Goal: Task Accomplishment & Management: Complete application form

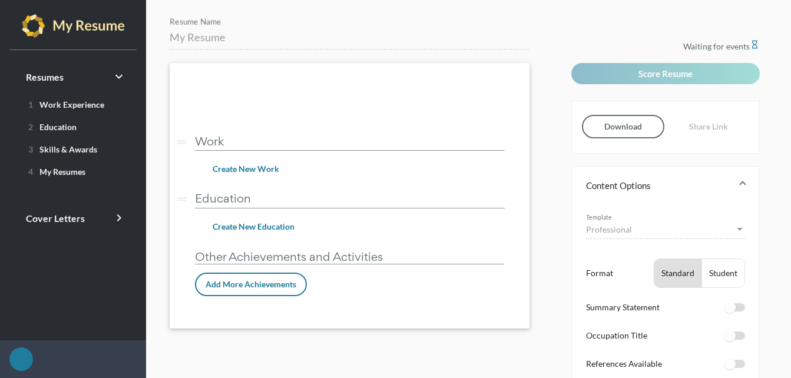
type input "Medical Assistant - [PERSON_NAME]"
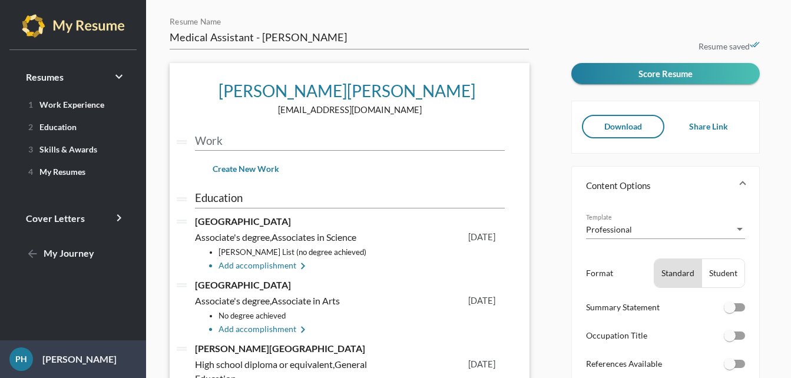
scroll to position [59, 0]
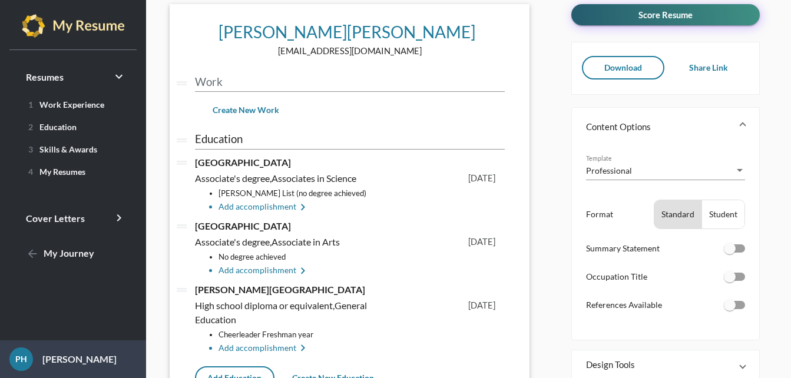
click at [675, 12] on span "Score Resume" at bounding box center [665, 14] width 54 height 11
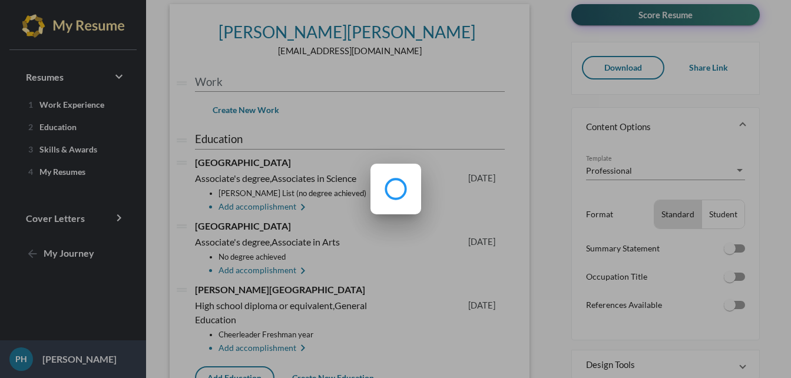
scroll to position [0, 0]
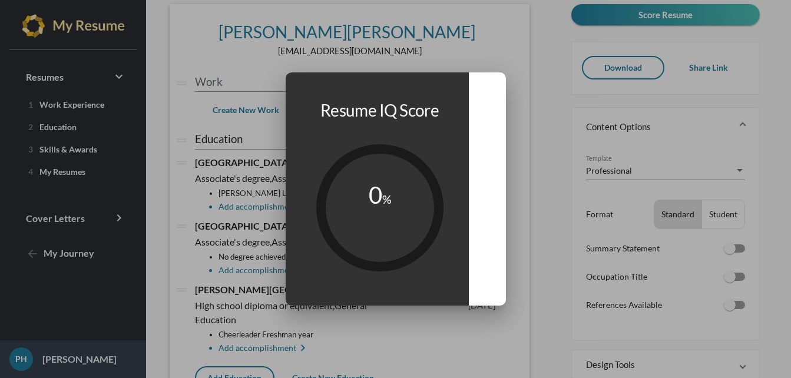
click at [384, 204] on tspan "%" at bounding box center [386, 199] width 9 height 14
click at [400, 114] on h1 "Resume IQ Score" at bounding box center [379, 110] width 119 height 25
drag, startPoint x: 522, startPoint y: 270, endPoint x: 534, endPoint y: 275, distance: 12.7
click at [522, 271] on div at bounding box center [395, 189] width 791 height 378
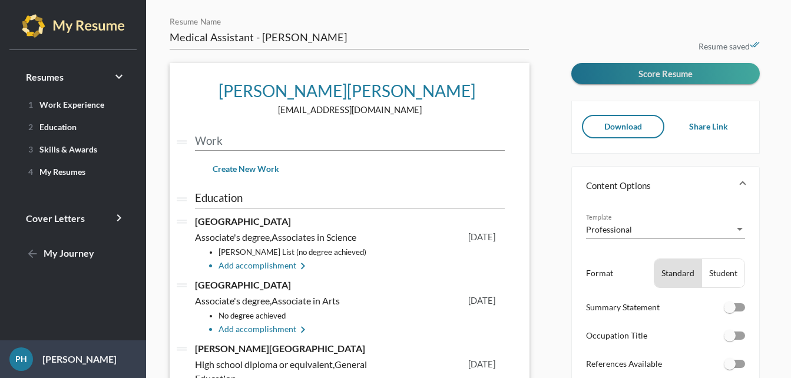
scroll to position [59, 0]
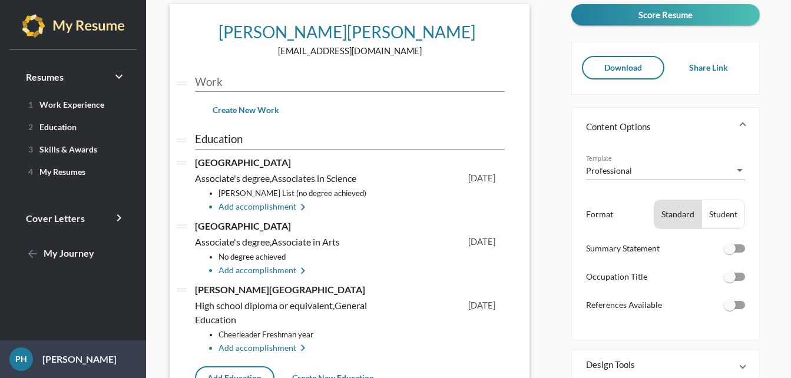
click at [549, 248] on form "Medical Assistant - [PERSON_NAME] Resume Name [PERSON_NAME] edit [EMAIL_ADDRESS…" at bounding box center [366, 219] width 393 height 523
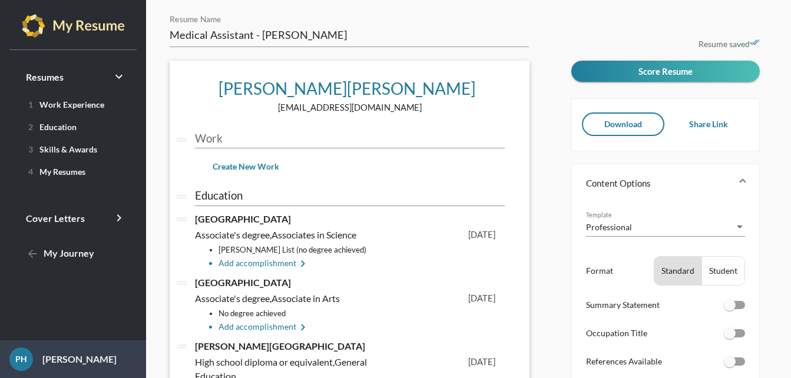
scroll to position [0, 0]
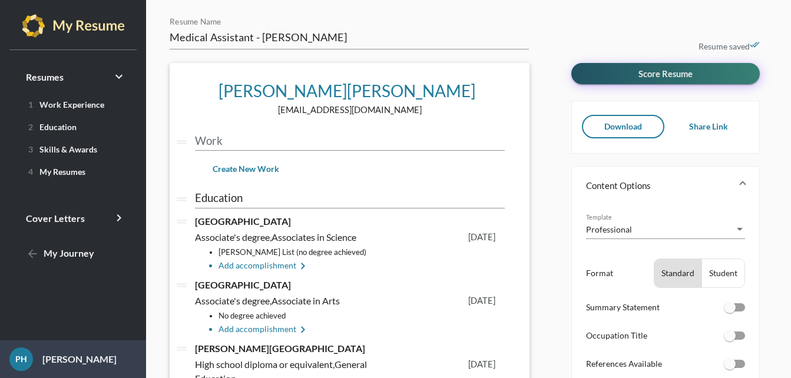
click at [691, 74] on span "Score Resume" at bounding box center [665, 73] width 54 height 11
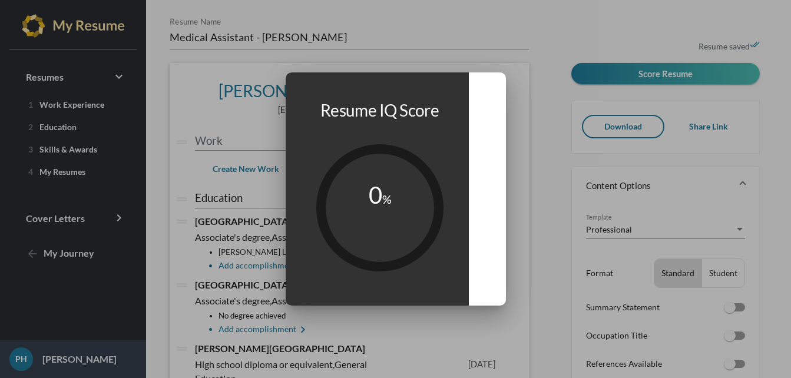
click at [598, 44] on div at bounding box center [395, 189] width 791 height 378
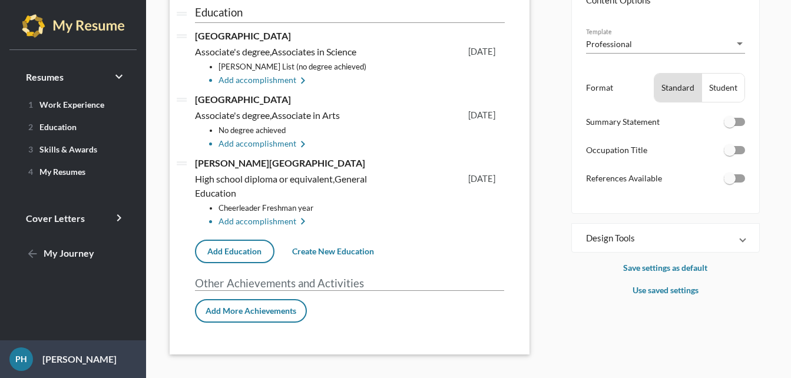
scroll to position [248, 0]
click at [625, 232] on mat-panel-title "Design Tools" at bounding box center [658, 238] width 145 height 12
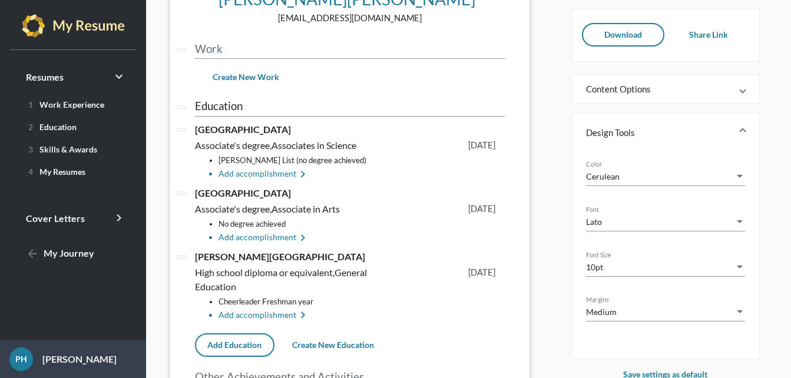
scroll to position [71, 0]
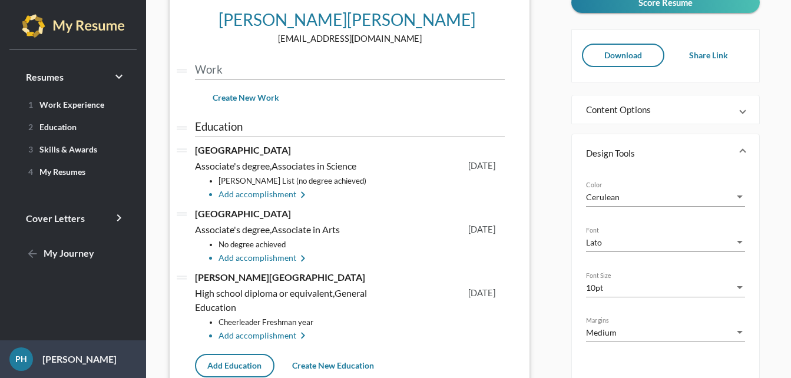
click at [656, 194] on div "Cerulean" at bounding box center [660, 197] width 148 height 12
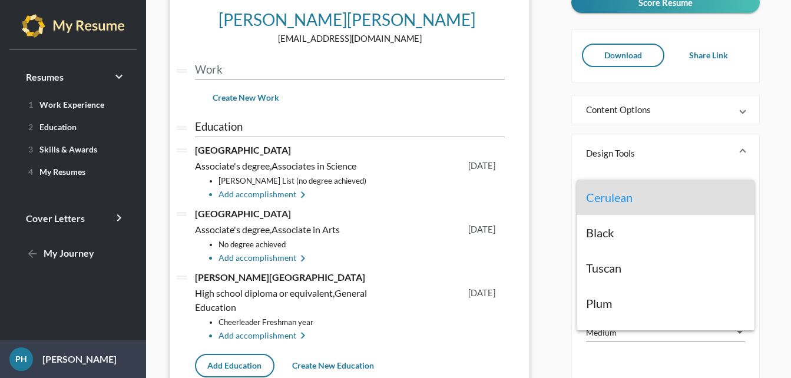
click at [681, 154] on div at bounding box center [395, 189] width 791 height 378
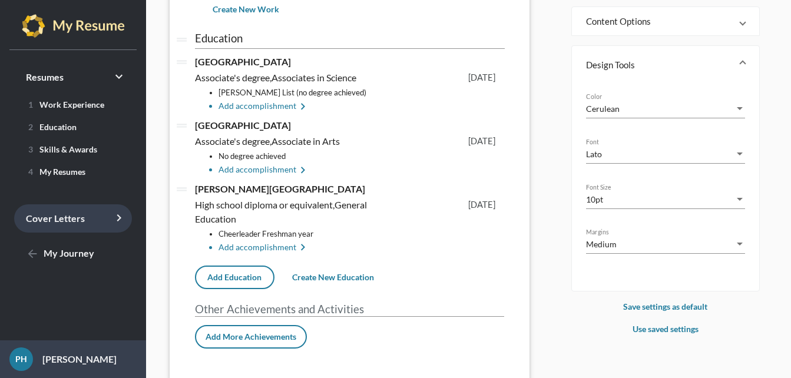
scroll to position [189, 0]
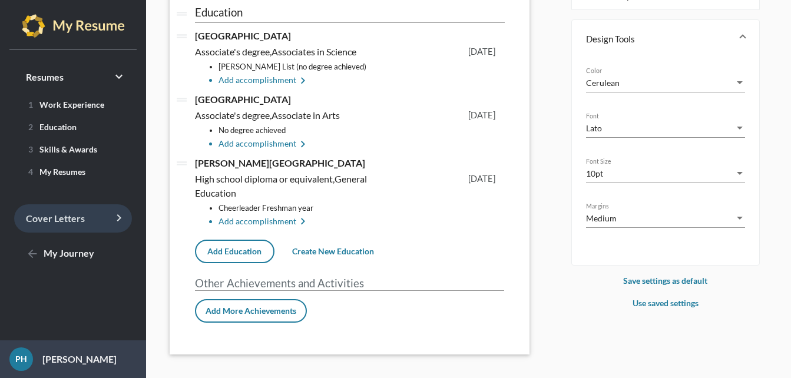
click at [75, 220] on span "Cover Letters keyboard_arrow_right" at bounding box center [55, 218] width 59 height 11
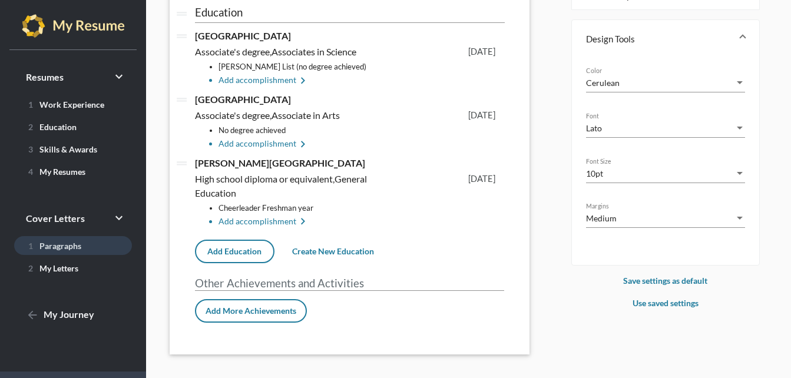
click at [74, 248] on span "1 Paragraphs" at bounding box center [53, 246] width 58 height 10
